Goal: Transaction & Acquisition: Purchase product/service

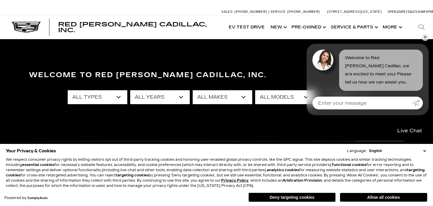
click at [426, 37] on link "✕" at bounding box center [425, 37] width 7 height 7
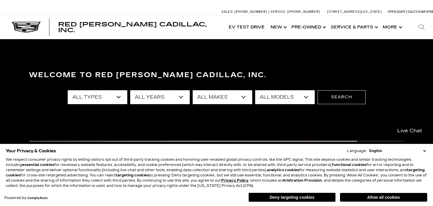
select select "Escalade"
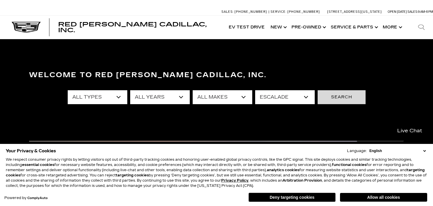
click at [343, 97] on button "Search" at bounding box center [342, 97] width 48 height 14
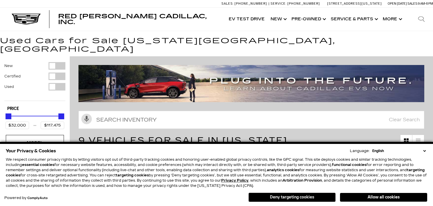
click at [281, 195] on button "Deny targeting cookies" at bounding box center [291, 197] width 87 height 9
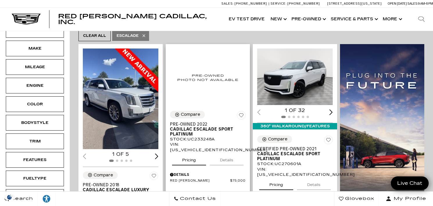
scroll to position [121, 0]
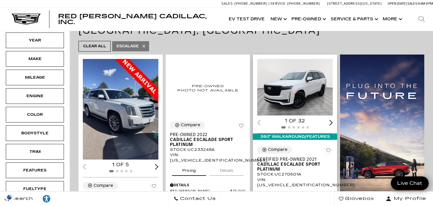
click at [289, 73] on img "1 / 2" at bounding box center [295, 87] width 76 height 57
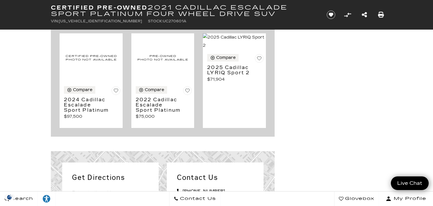
scroll to position [1800, 0]
click at [83, 113] on h3 "2024 Cadillac Escalade Sport Platinum" at bounding box center [86, 104] width 45 height 15
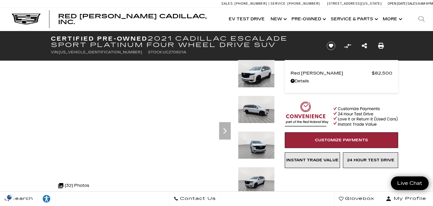
click at [259, 110] on img at bounding box center [256, 110] width 37 height 28
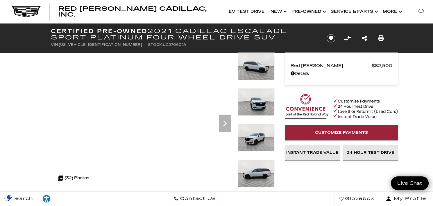
scroll to position [8, 0]
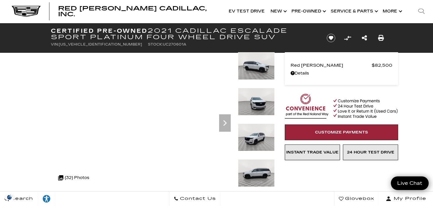
click at [258, 142] on img at bounding box center [256, 138] width 37 height 28
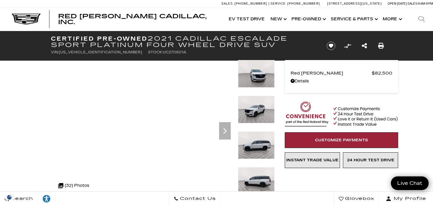
scroll to position [0, 0]
click at [226, 132] on icon "Next" at bounding box center [224, 131] width 3 height 6
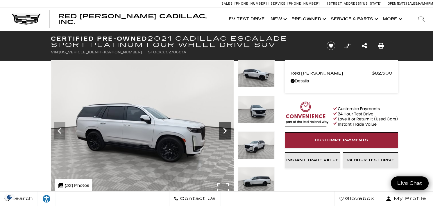
click at [226, 130] on icon "Next" at bounding box center [225, 131] width 12 height 12
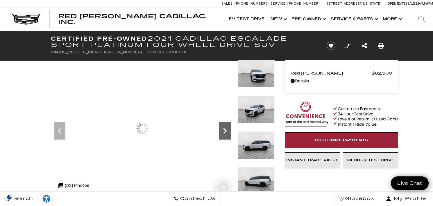
scroll to position [1, 0]
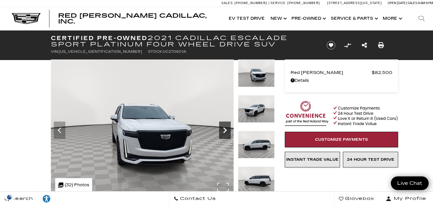
click at [225, 130] on icon "Next" at bounding box center [224, 131] width 3 height 6
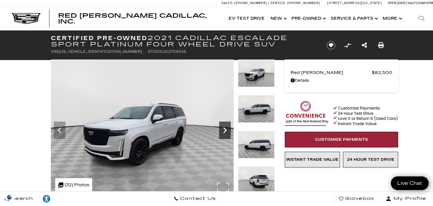
click at [225, 130] on icon "Next" at bounding box center [224, 131] width 3 height 6
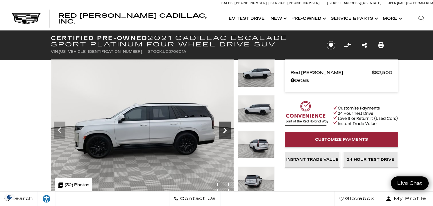
click at [225, 130] on icon "Next" at bounding box center [224, 131] width 3 height 6
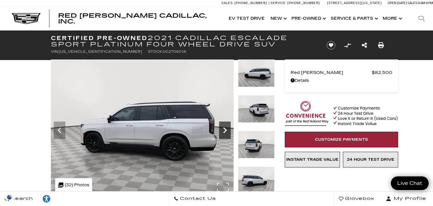
click at [225, 130] on icon "Next" at bounding box center [224, 131] width 3 height 6
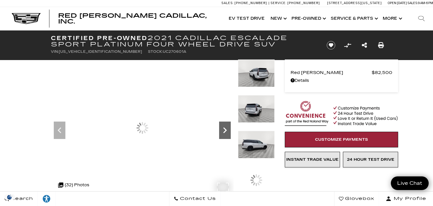
scroll to position [0, 0]
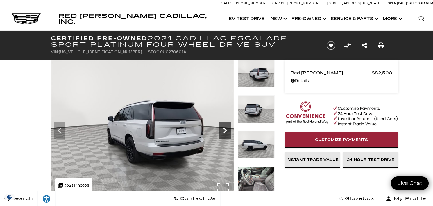
click at [225, 130] on icon "Next" at bounding box center [224, 131] width 3 height 6
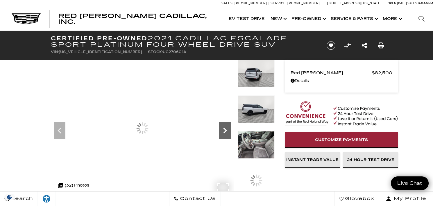
scroll to position [0, 0]
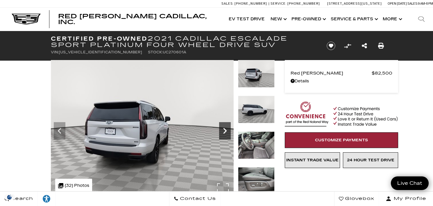
click at [225, 130] on icon "Next" at bounding box center [224, 131] width 3 height 6
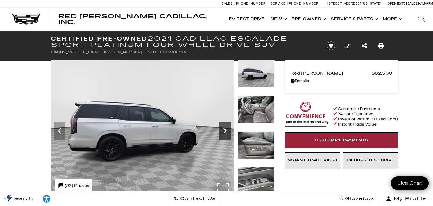
click at [225, 130] on icon "Next" at bounding box center [224, 131] width 3 height 6
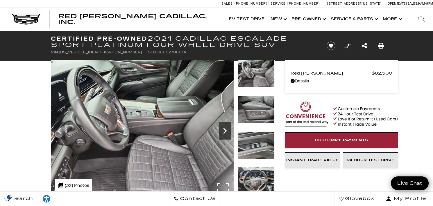
click at [225, 130] on icon "Next" at bounding box center [225, 131] width 12 height 12
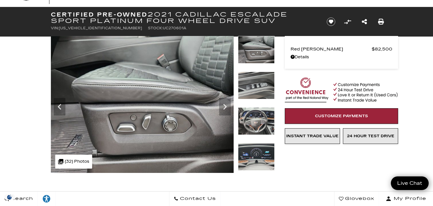
scroll to position [22, 0]
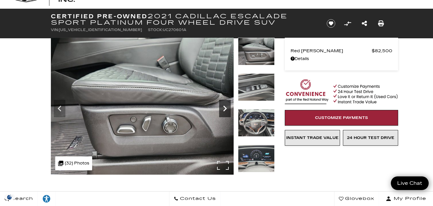
click at [227, 107] on icon "Next" at bounding box center [225, 109] width 12 height 12
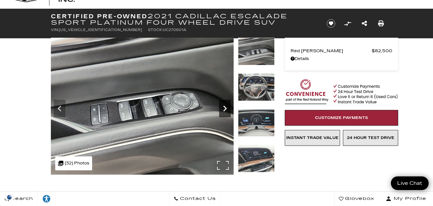
click at [224, 107] on icon "Next" at bounding box center [225, 109] width 12 height 12
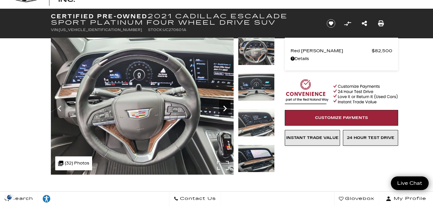
scroll to position [24, 0]
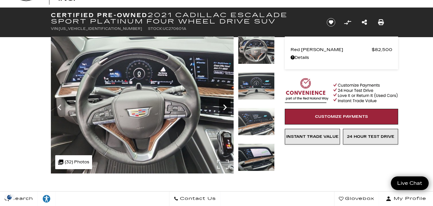
click at [227, 107] on icon "Next" at bounding box center [225, 108] width 12 height 12
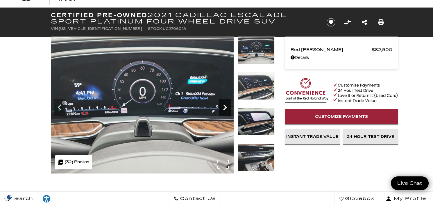
click at [227, 107] on icon "Next" at bounding box center [225, 108] width 12 height 12
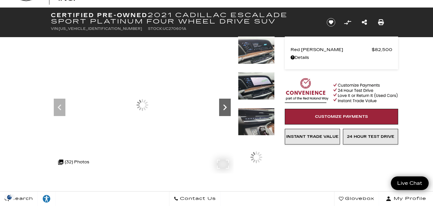
scroll to position [24, 0]
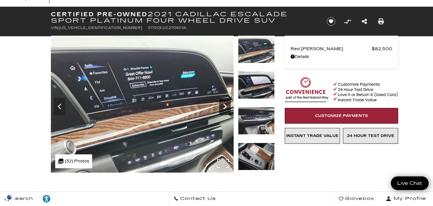
click at [225, 106] on icon "Next" at bounding box center [224, 107] width 3 height 6
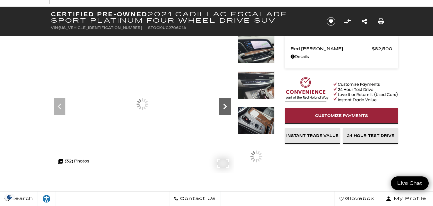
scroll to position [24, 0]
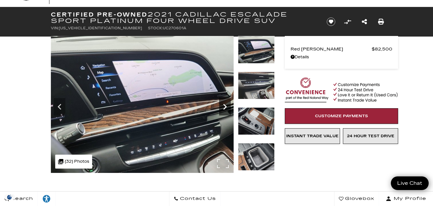
click at [225, 106] on icon "Next" at bounding box center [224, 107] width 3 height 6
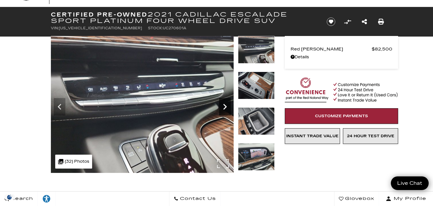
click at [225, 106] on icon "Next" at bounding box center [224, 107] width 3 height 6
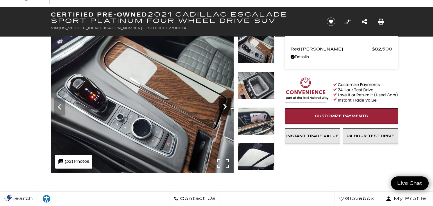
click at [225, 106] on icon "Next" at bounding box center [225, 107] width 12 height 12
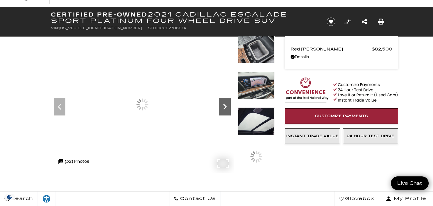
scroll to position [23, 0]
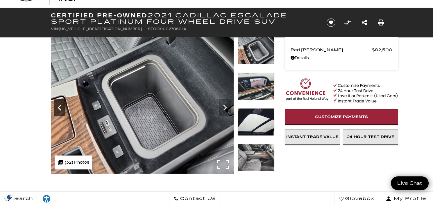
click at [61, 107] on icon "Previous" at bounding box center [60, 108] width 12 height 12
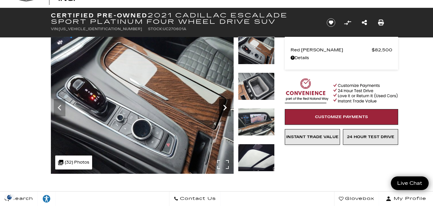
scroll to position [21, 0]
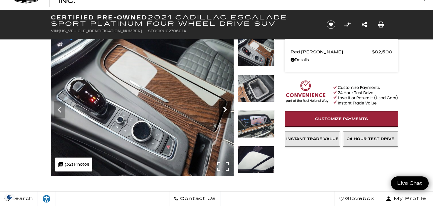
click at [224, 108] on icon "Next" at bounding box center [224, 110] width 3 height 6
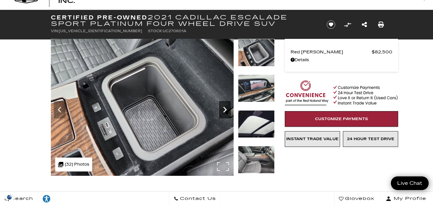
click at [224, 108] on icon "Next" at bounding box center [224, 110] width 3 height 6
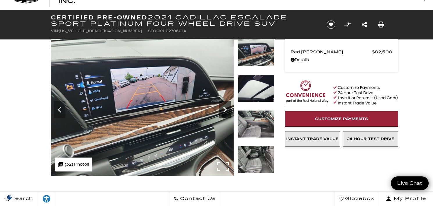
click at [224, 108] on icon "Next" at bounding box center [224, 110] width 3 height 6
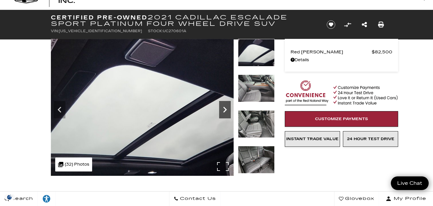
click at [224, 108] on icon "Next" at bounding box center [224, 110] width 3 height 6
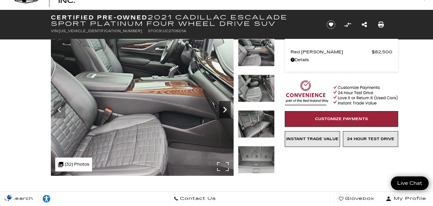
click at [224, 108] on icon "Next" at bounding box center [224, 110] width 3 height 6
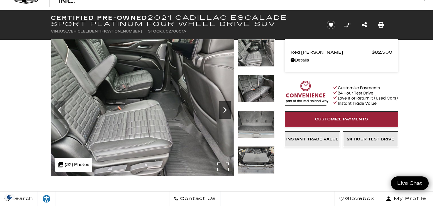
click at [224, 108] on icon "Next" at bounding box center [224, 110] width 3 height 6
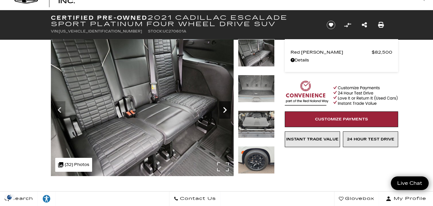
click at [224, 108] on icon "Next" at bounding box center [224, 110] width 3 height 6
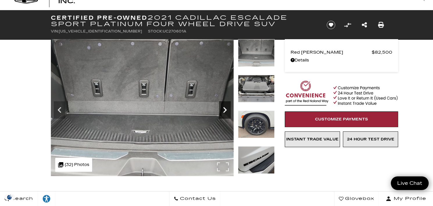
click at [224, 108] on icon "Next" at bounding box center [224, 110] width 3 height 6
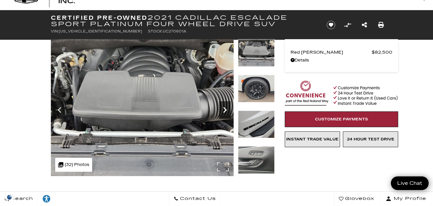
click at [224, 108] on icon "Next" at bounding box center [224, 110] width 3 height 6
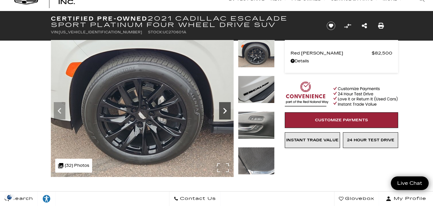
click at [224, 108] on icon "Next" at bounding box center [225, 111] width 12 height 12
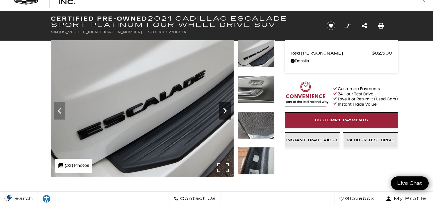
click at [224, 108] on icon "Next" at bounding box center [225, 111] width 12 height 12
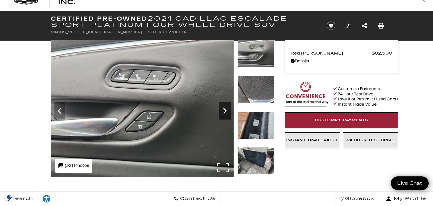
click at [224, 108] on icon "Next" at bounding box center [225, 111] width 12 height 12
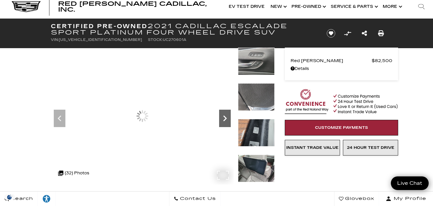
scroll to position [10, 0]
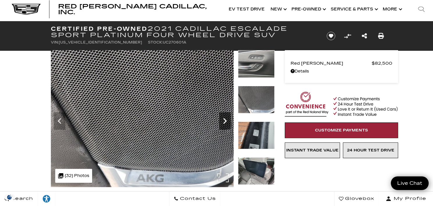
click at [223, 117] on icon "Next" at bounding box center [225, 121] width 12 height 12
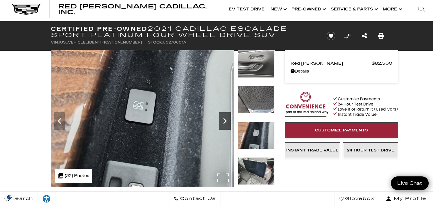
click at [225, 122] on icon "Next" at bounding box center [224, 121] width 3 height 6
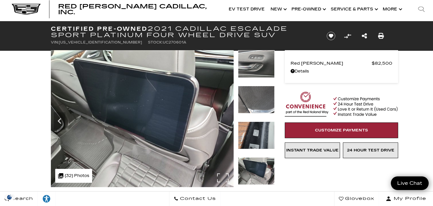
click at [225, 122] on img at bounding box center [142, 118] width 183 height 137
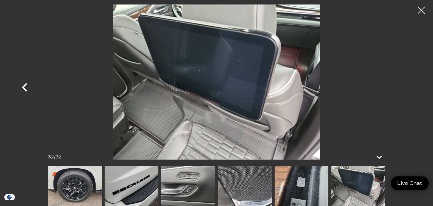
click at [24, 87] on icon "Previous" at bounding box center [25, 87] width 6 height 9
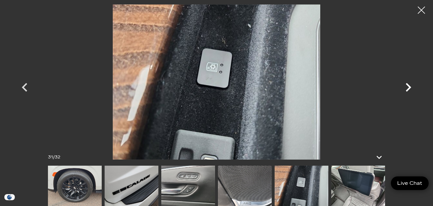
click at [410, 86] on icon "Next" at bounding box center [409, 87] width 6 height 9
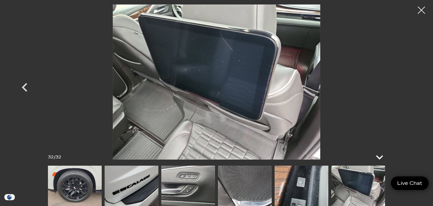
scroll to position [208, 0]
click at [380, 157] on icon at bounding box center [379, 157] width 14 height 14
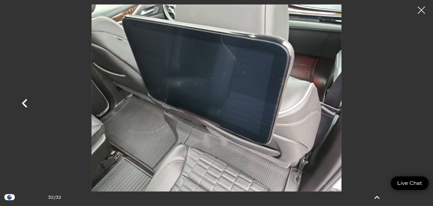
click at [26, 104] on icon "Previous" at bounding box center [24, 103] width 17 height 17
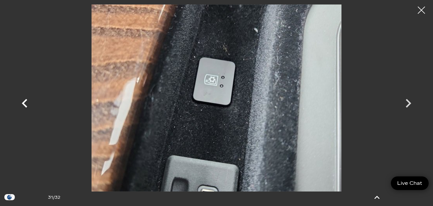
scroll to position [209, 0]
click at [22, 103] on icon "Previous" at bounding box center [25, 103] width 6 height 9
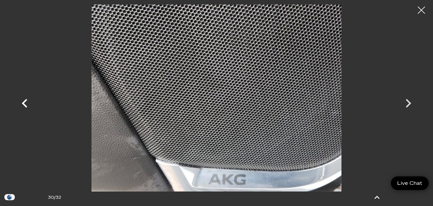
scroll to position [208, 0]
click at [22, 103] on icon "Previous" at bounding box center [25, 103] width 6 height 9
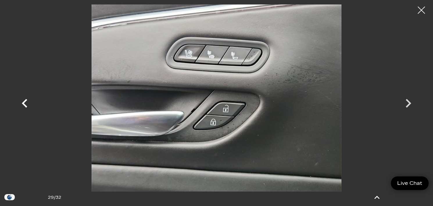
click at [23, 103] on icon "Previous" at bounding box center [25, 103] width 6 height 9
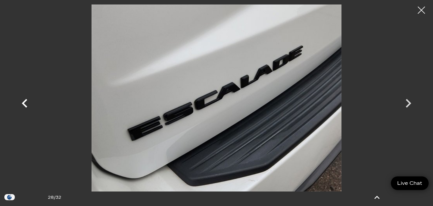
click at [23, 103] on icon "Previous" at bounding box center [25, 103] width 6 height 9
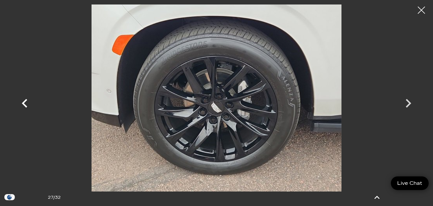
click at [23, 103] on icon "Previous" at bounding box center [25, 103] width 6 height 9
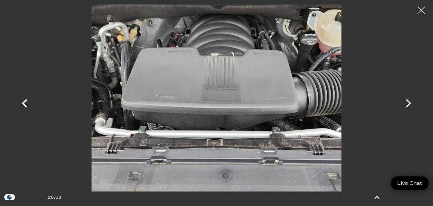
click at [24, 102] on icon "Previous" at bounding box center [25, 103] width 6 height 9
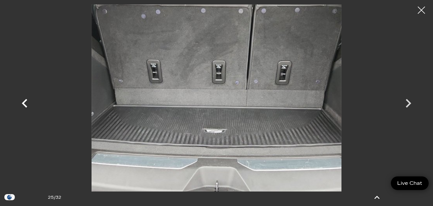
click at [24, 102] on icon "Previous" at bounding box center [25, 103] width 6 height 9
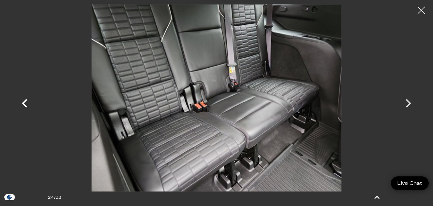
click at [24, 102] on icon "Previous" at bounding box center [25, 103] width 6 height 9
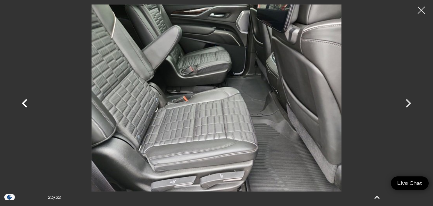
click at [24, 102] on icon "Previous" at bounding box center [25, 103] width 6 height 9
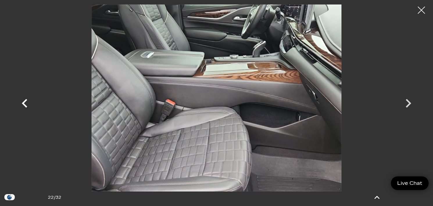
click at [24, 102] on icon "Previous" at bounding box center [25, 103] width 6 height 9
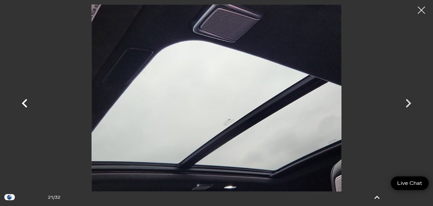
click at [24, 102] on icon "Previous" at bounding box center [25, 103] width 6 height 9
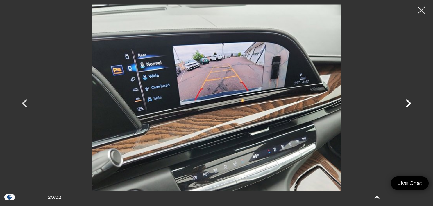
click at [410, 103] on icon "Next" at bounding box center [409, 103] width 6 height 9
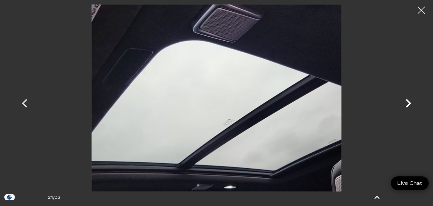
click at [410, 103] on icon "Next" at bounding box center [409, 103] width 6 height 9
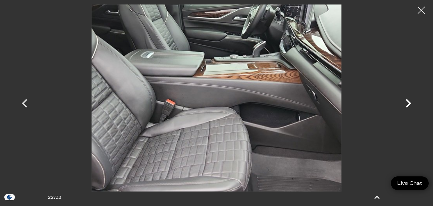
click at [410, 103] on icon "Next" at bounding box center [409, 103] width 6 height 9
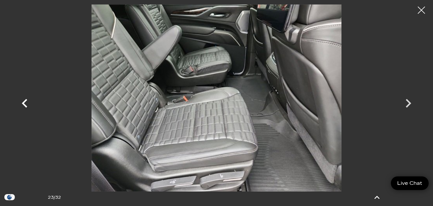
click at [24, 103] on icon "Previous" at bounding box center [24, 103] width 17 height 17
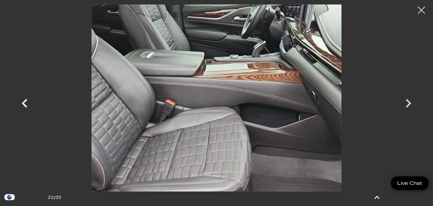
click at [24, 103] on icon "Previous" at bounding box center [24, 103] width 17 height 17
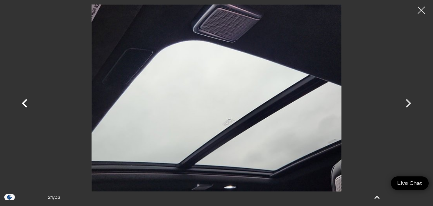
click at [24, 103] on icon "Previous" at bounding box center [24, 103] width 17 height 17
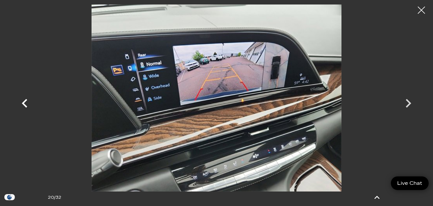
click at [24, 103] on icon "Previous" at bounding box center [24, 103] width 17 height 17
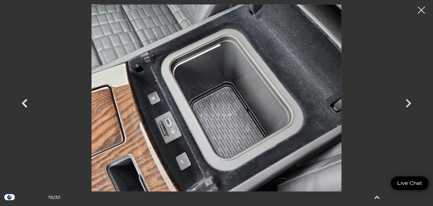
click at [24, 103] on icon "Previous" at bounding box center [24, 103] width 17 height 17
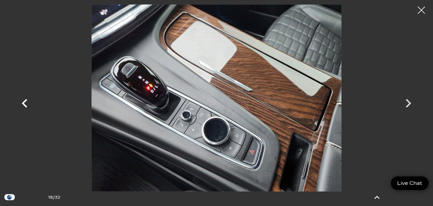
click at [24, 103] on icon "Previous" at bounding box center [25, 103] width 6 height 9
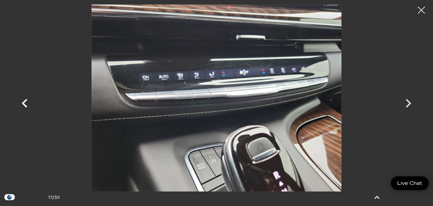
click at [23, 103] on icon "Previous" at bounding box center [25, 103] width 6 height 9
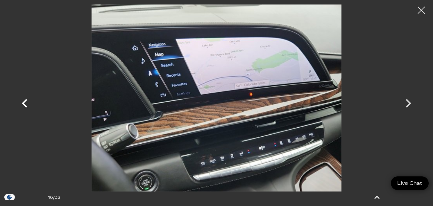
click at [23, 103] on icon "Previous" at bounding box center [25, 103] width 6 height 9
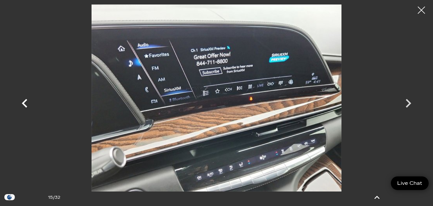
click at [23, 103] on icon "Previous" at bounding box center [25, 103] width 6 height 9
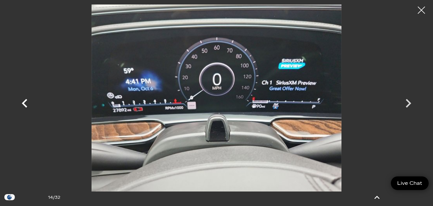
click at [23, 103] on icon "Previous" at bounding box center [25, 103] width 6 height 9
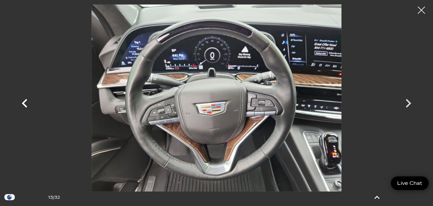
click at [23, 103] on icon "Previous" at bounding box center [25, 103] width 6 height 9
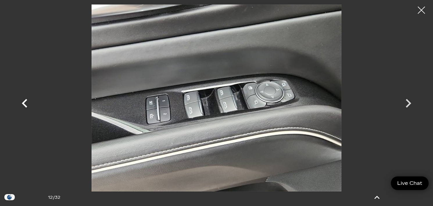
click at [24, 103] on icon "Previous" at bounding box center [25, 103] width 6 height 9
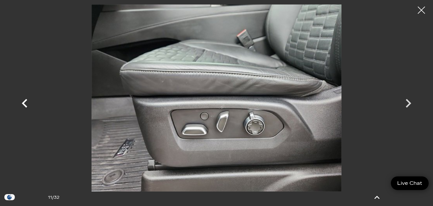
click at [24, 103] on icon "Previous" at bounding box center [25, 103] width 6 height 9
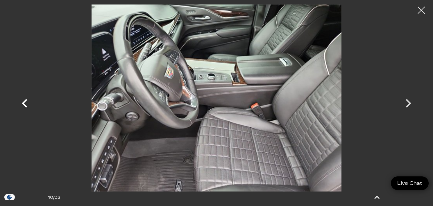
click at [24, 103] on icon "Previous" at bounding box center [25, 103] width 6 height 9
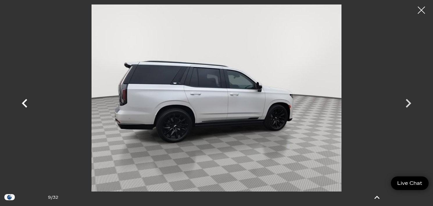
click at [24, 103] on icon "Previous" at bounding box center [25, 103] width 6 height 9
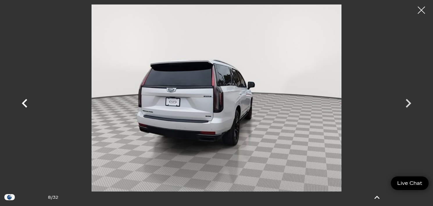
click at [24, 103] on icon "Previous" at bounding box center [25, 103] width 6 height 9
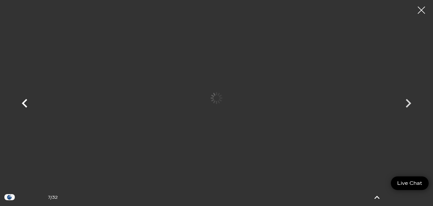
scroll to position [207, 0]
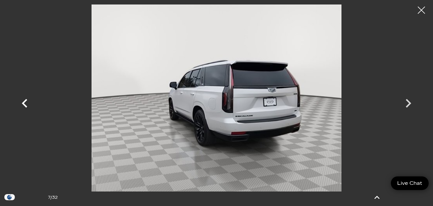
click at [24, 103] on icon "Previous" at bounding box center [25, 103] width 6 height 9
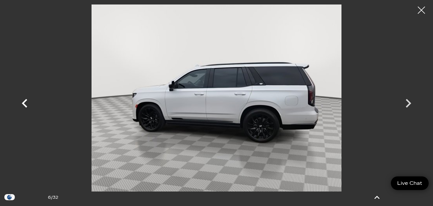
click at [24, 103] on icon "Previous" at bounding box center [25, 103] width 6 height 9
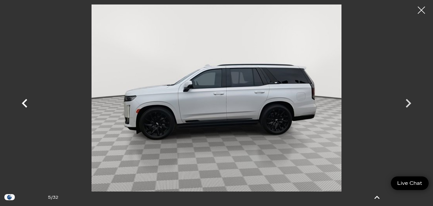
click at [24, 103] on icon "Previous" at bounding box center [25, 103] width 6 height 9
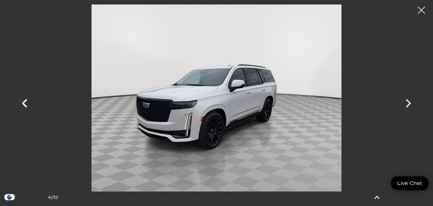
click at [24, 103] on icon "Previous" at bounding box center [25, 103] width 6 height 9
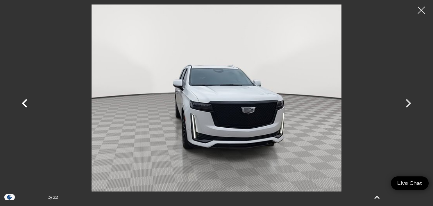
click at [24, 103] on icon "Previous" at bounding box center [25, 103] width 6 height 9
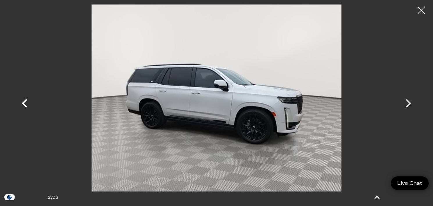
click at [24, 103] on icon "Previous" at bounding box center [25, 103] width 6 height 9
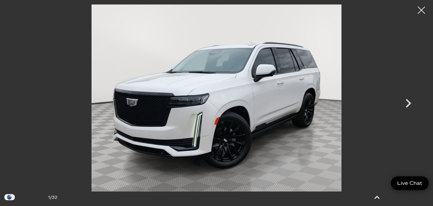
click at [24, 103] on div at bounding box center [216, 97] width 407 height 187
click at [409, 102] on icon "Next" at bounding box center [409, 103] width 6 height 9
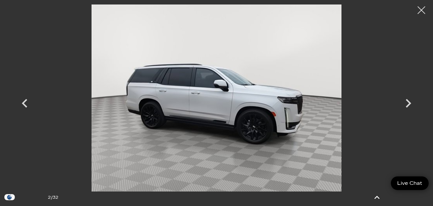
click at [423, 10] on div at bounding box center [421, 10] width 15 height 15
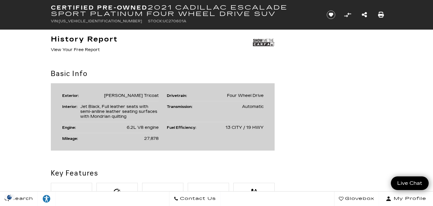
scroll to position [354, 0]
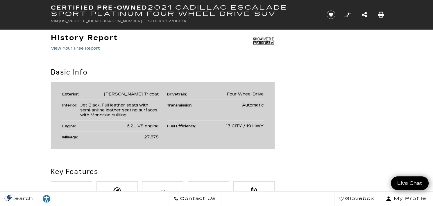
click at [94, 46] on link "View Your Free Report" at bounding box center [75, 48] width 49 height 5
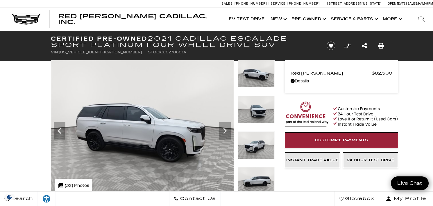
scroll to position [0, 0]
